Goal: Navigation & Orientation: Go to known website

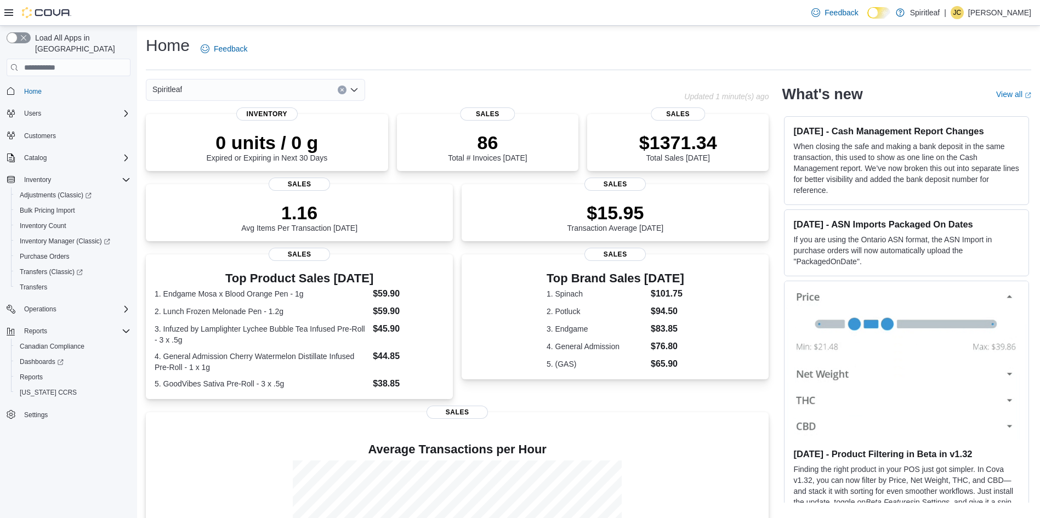
scroll to position [196, 0]
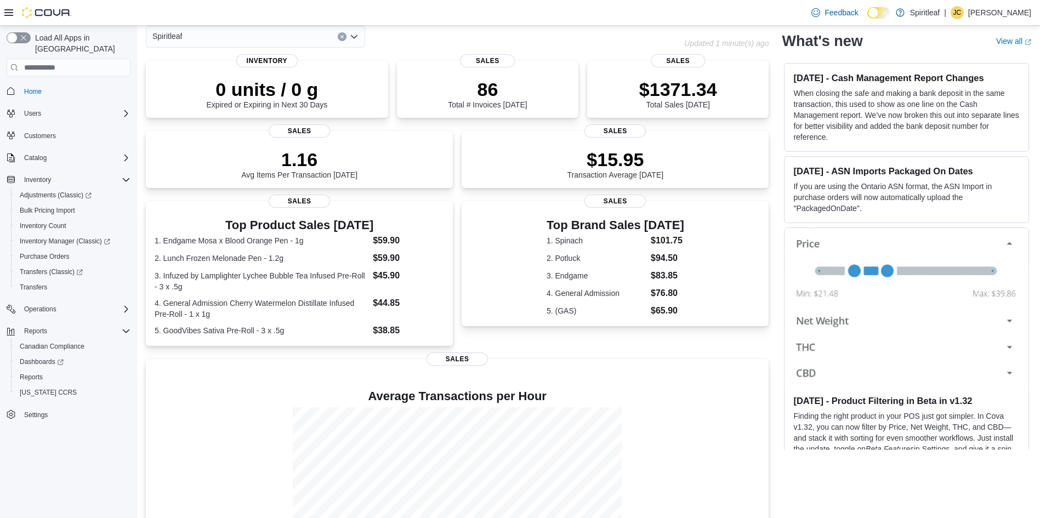
scroll to position [41, 0]
